Goal: Information Seeking & Learning: Check status

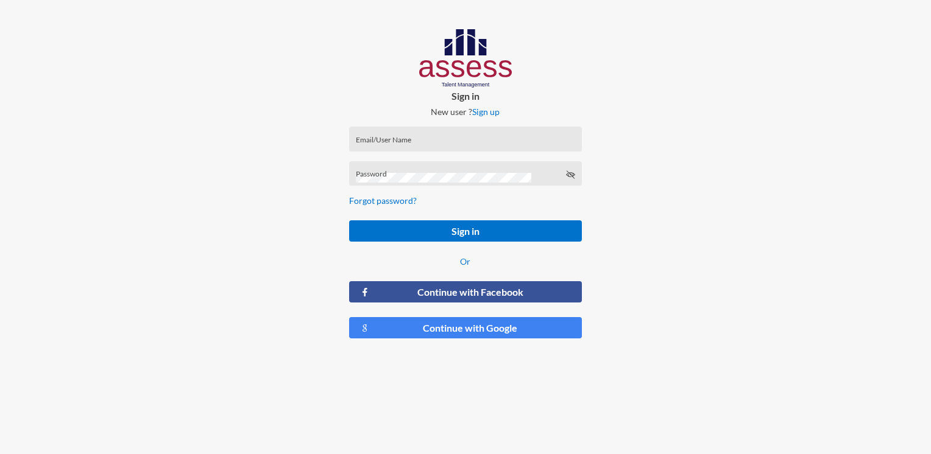
drag, startPoint x: 412, startPoint y: 143, endPoint x: 408, endPoint y: 150, distance: 8.2
click at [409, 143] on input "Email/User Name" at bounding box center [465, 143] width 219 height 10
click at [374, 146] on div "Email/UserName is required" at bounding box center [465, 156] width 232 height 25
click at [375, 145] on div "Email/UserName is required" at bounding box center [465, 156] width 232 height 25
click at [370, 142] on input "Email/User Name" at bounding box center [465, 143] width 219 height 10
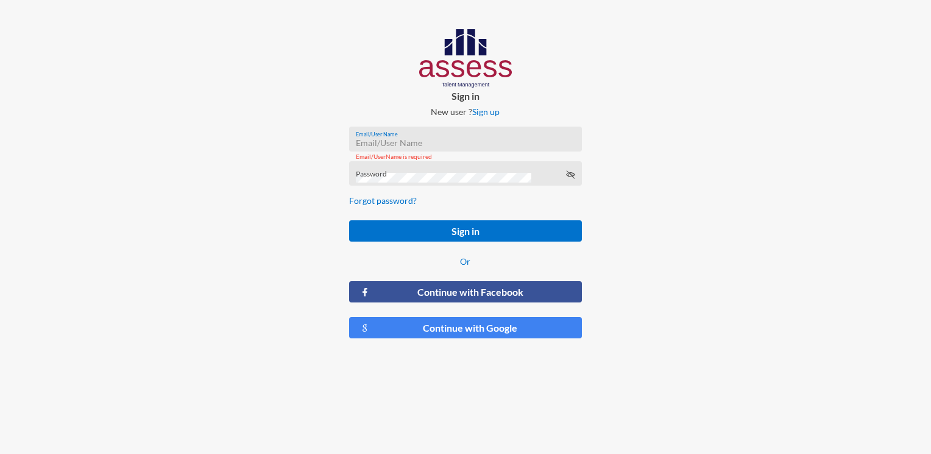
paste input "MoaazHany-RME"
type input "MoaazHany-RME"
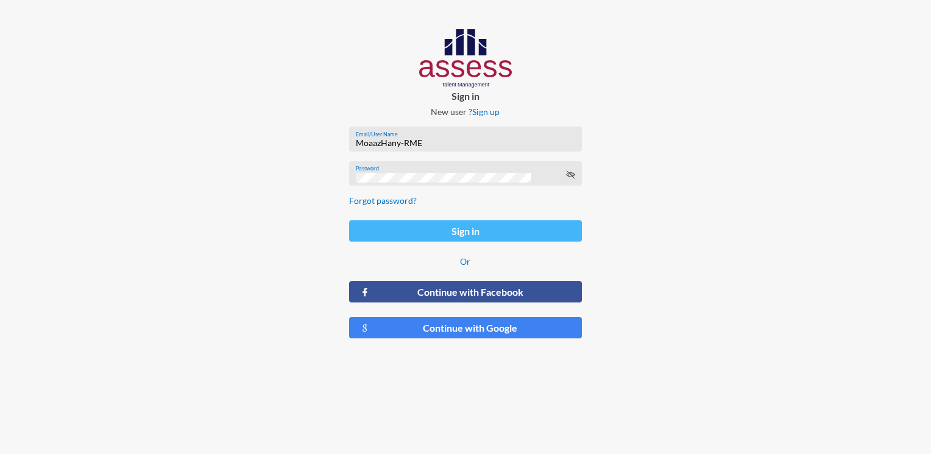
click at [435, 240] on button "Sign in" at bounding box center [465, 230] width 232 height 21
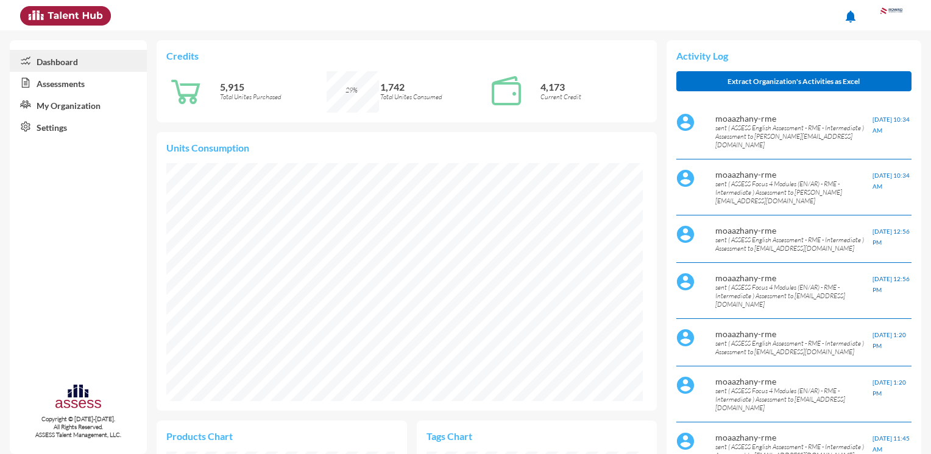
click at [68, 81] on link "Assessments" at bounding box center [78, 83] width 137 height 22
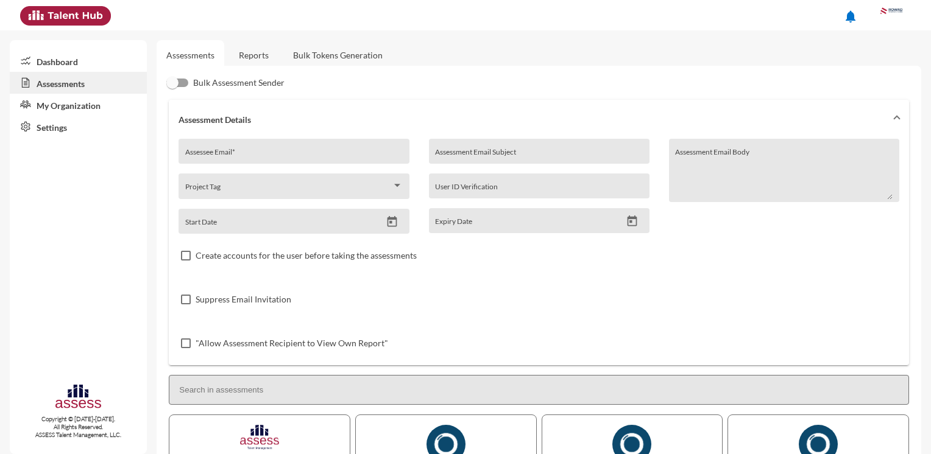
click at [262, 161] on div "Assessee Email *" at bounding box center [293, 155] width 217 height 18
click at [238, 60] on link "Reports" at bounding box center [253, 55] width 49 height 30
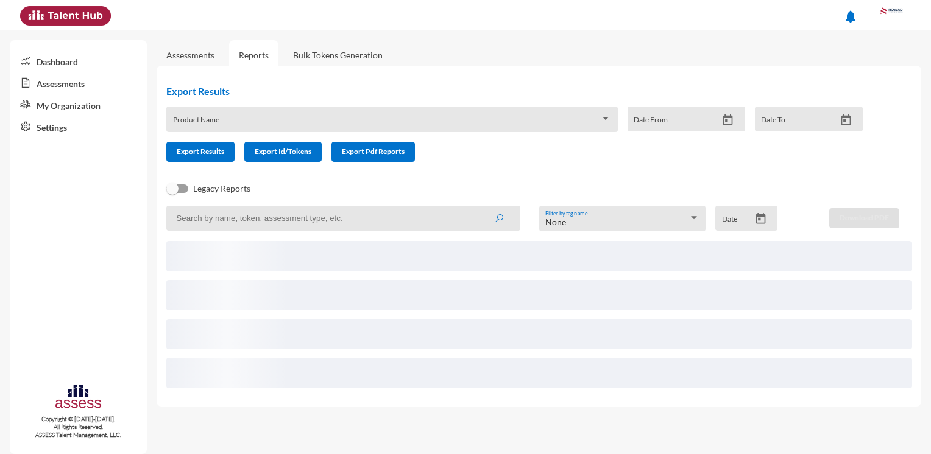
click at [295, 223] on input at bounding box center [343, 218] width 354 height 25
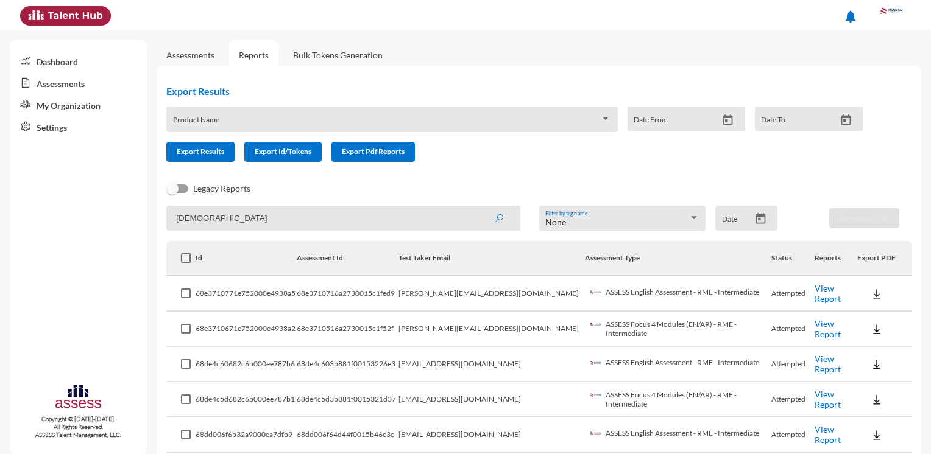
type input "[DEMOGRAPHIC_DATA]"
click at [495, 220] on icon "submit" at bounding box center [499, 219] width 10 height 10
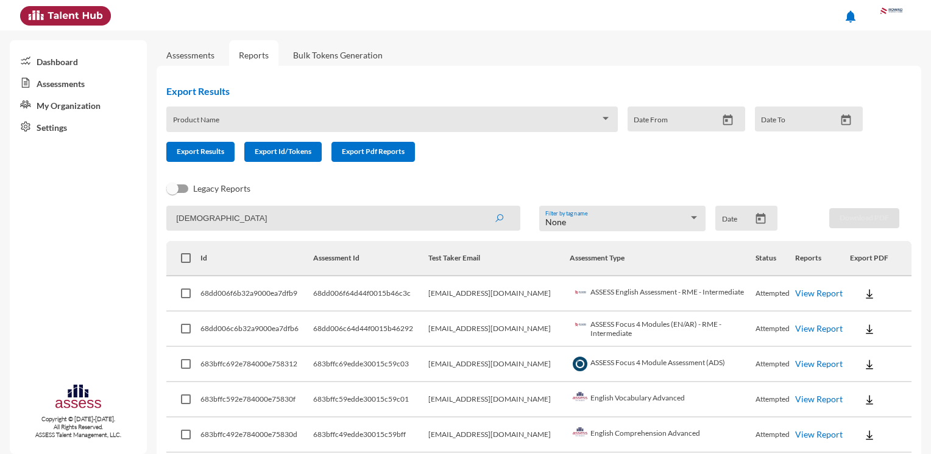
click at [806, 292] on link "View Report" at bounding box center [819, 293] width 48 height 10
click at [796, 329] on link "View Report" at bounding box center [819, 328] width 48 height 10
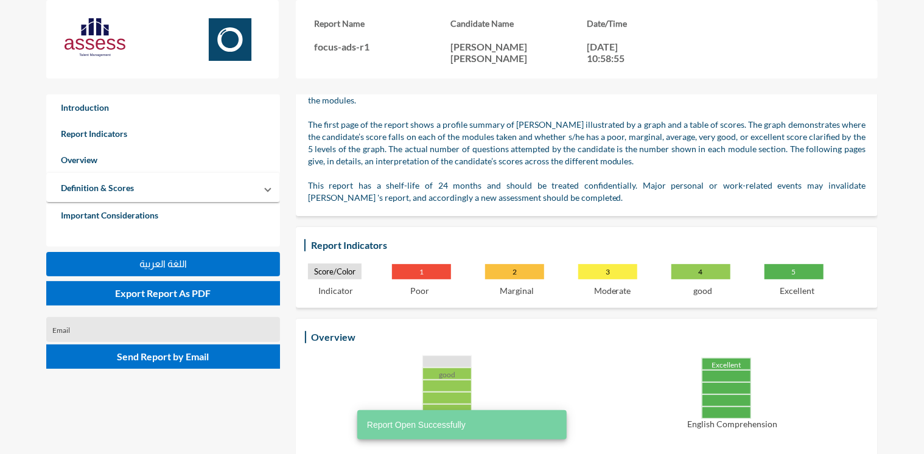
scroll to position [244, 0]
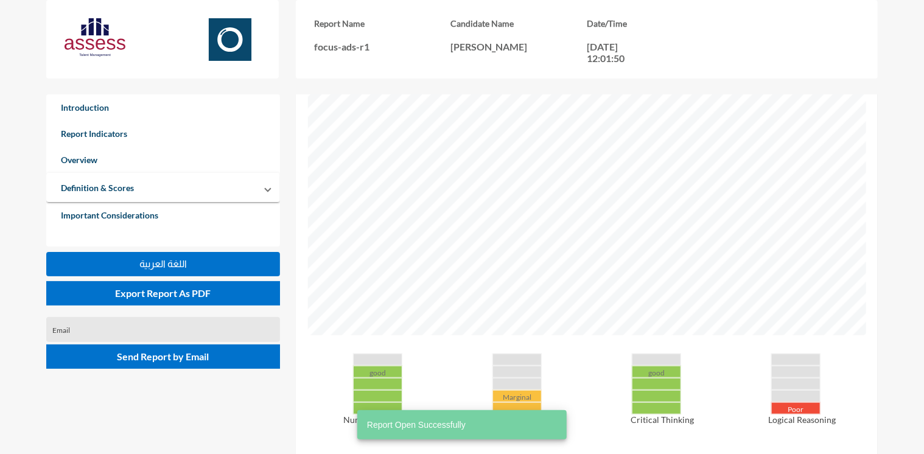
scroll to position [487, 0]
